Goal: Task Accomplishment & Management: Complete application form

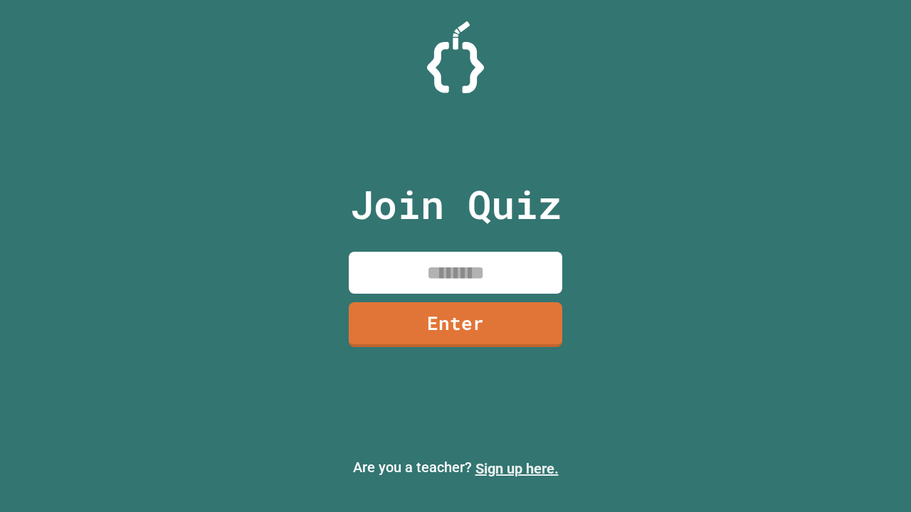
click at [517, 469] on link "Sign up here." at bounding box center [516, 468] width 83 height 17
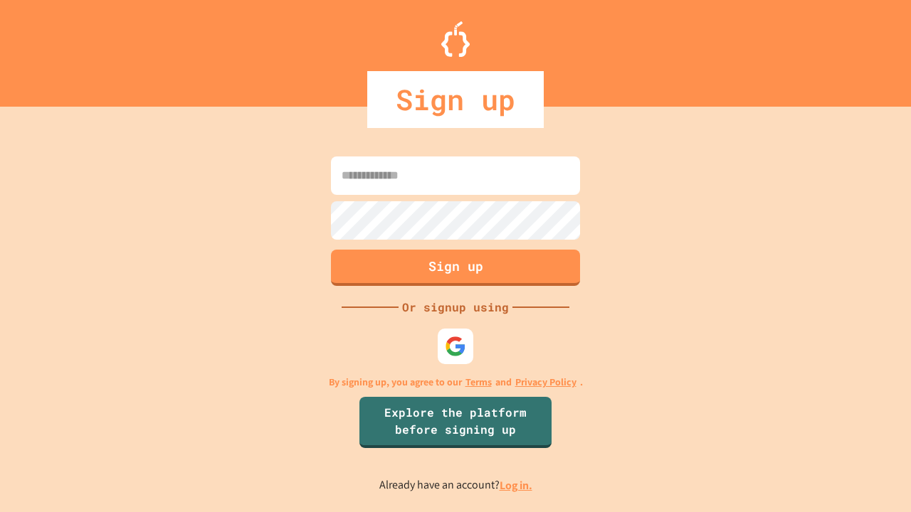
click at [517, 485] on link "Log in." at bounding box center [516, 485] width 33 height 15
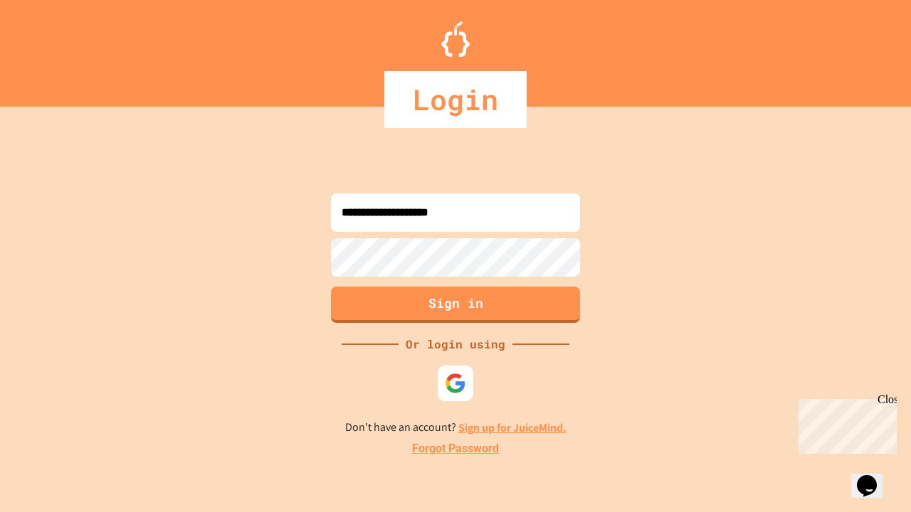
type input "**********"
